Goal: Transaction & Acquisition: Purchase product/service

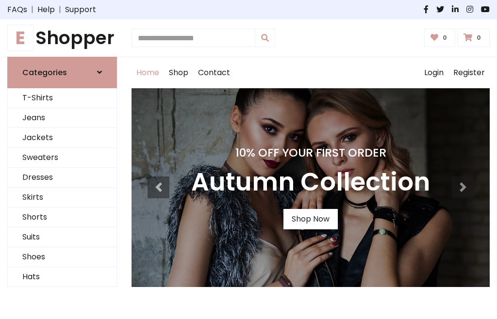
click at [248, 160] on h4 "10% Off Your First Order" at bounding box center [310, 153] width 239 height 14
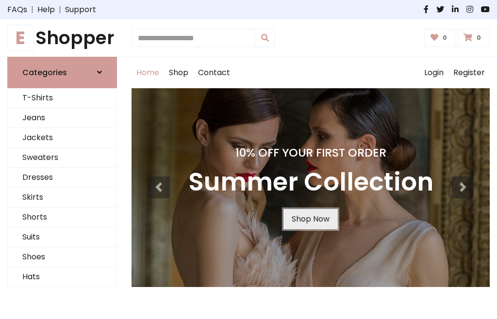
click at [310, 219] on link "Shop Now" at bounding box center [310, 219] width 54 height 20
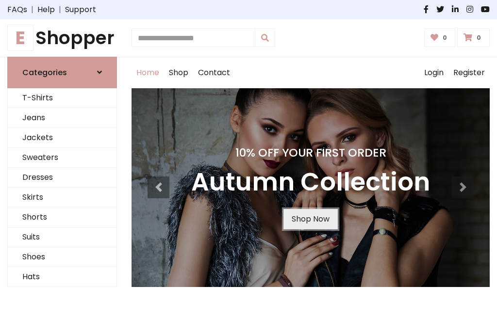
click at [310, 219] on link "Shop Now" at bounding box center [310, 219] width 54 height 20
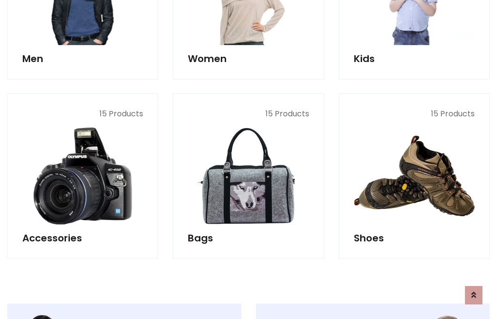
scroll to position [967, 0]
